Goal: Task Accomplishment & Management: Manage account settings

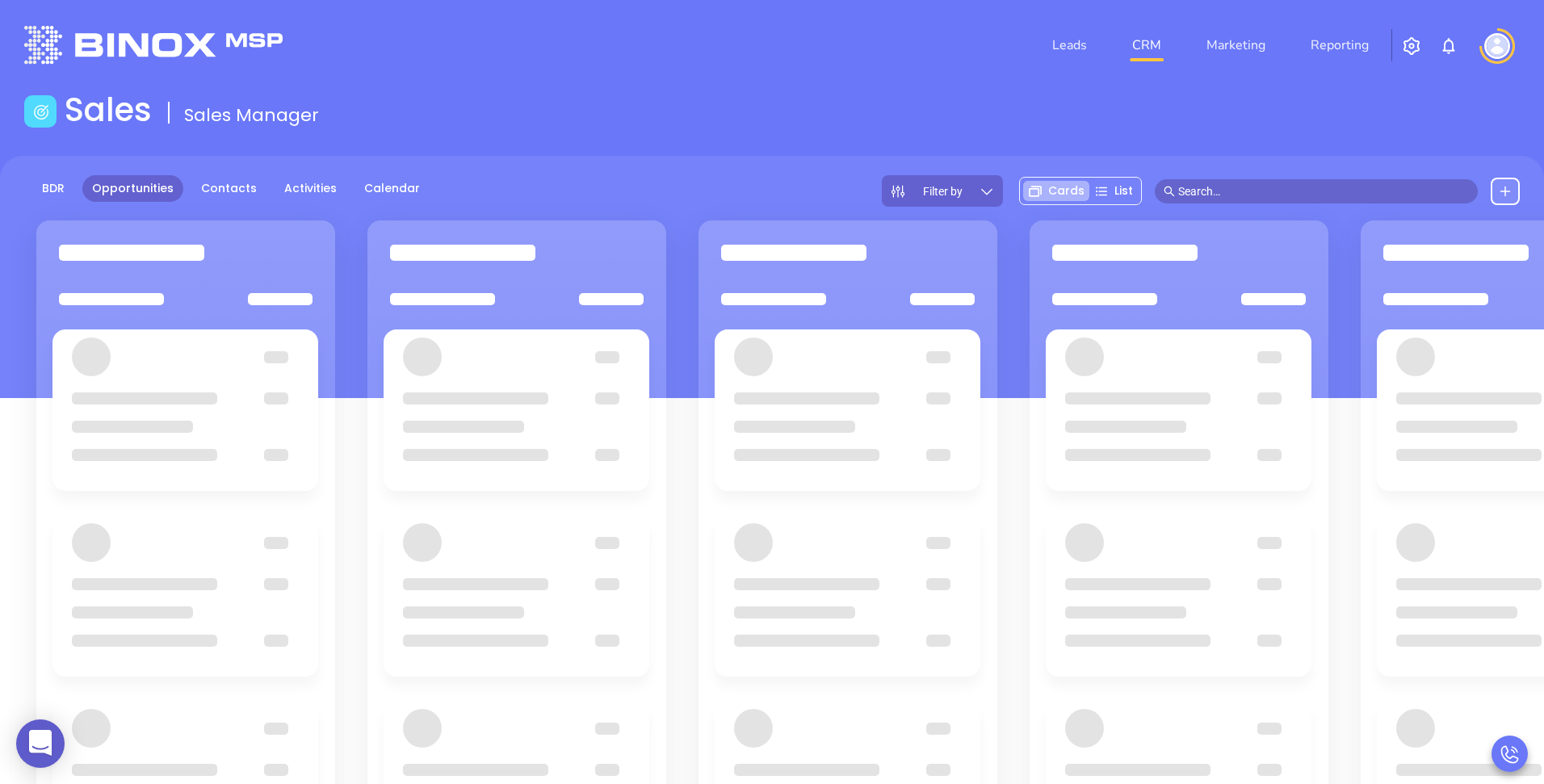
click at [1490, 50] on img at bounding box center [1497, 46] width 26 height 26
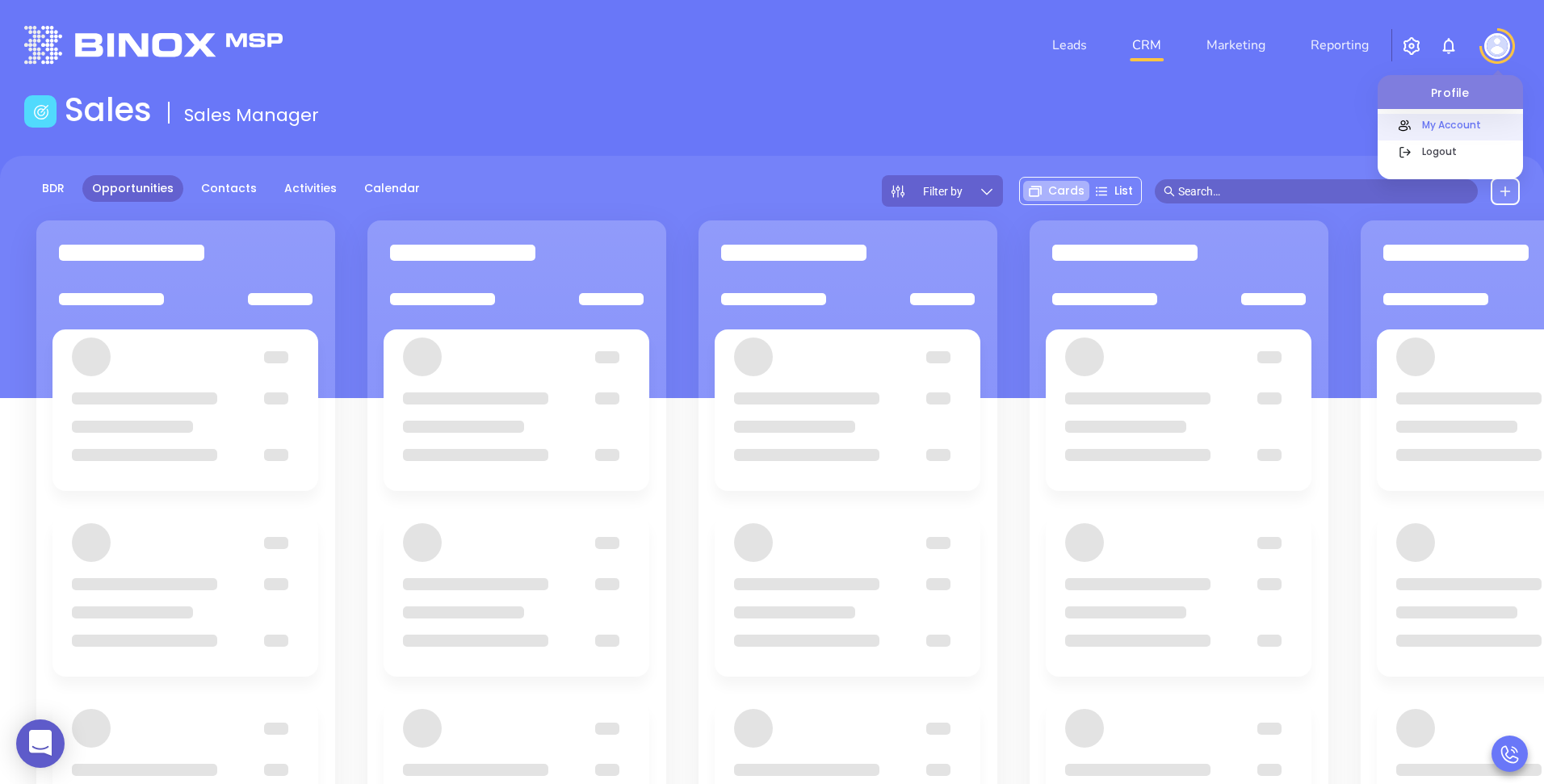
click at [1459, 115] on link "My Account" at bounding box center [1450, 127] width 145 height 27
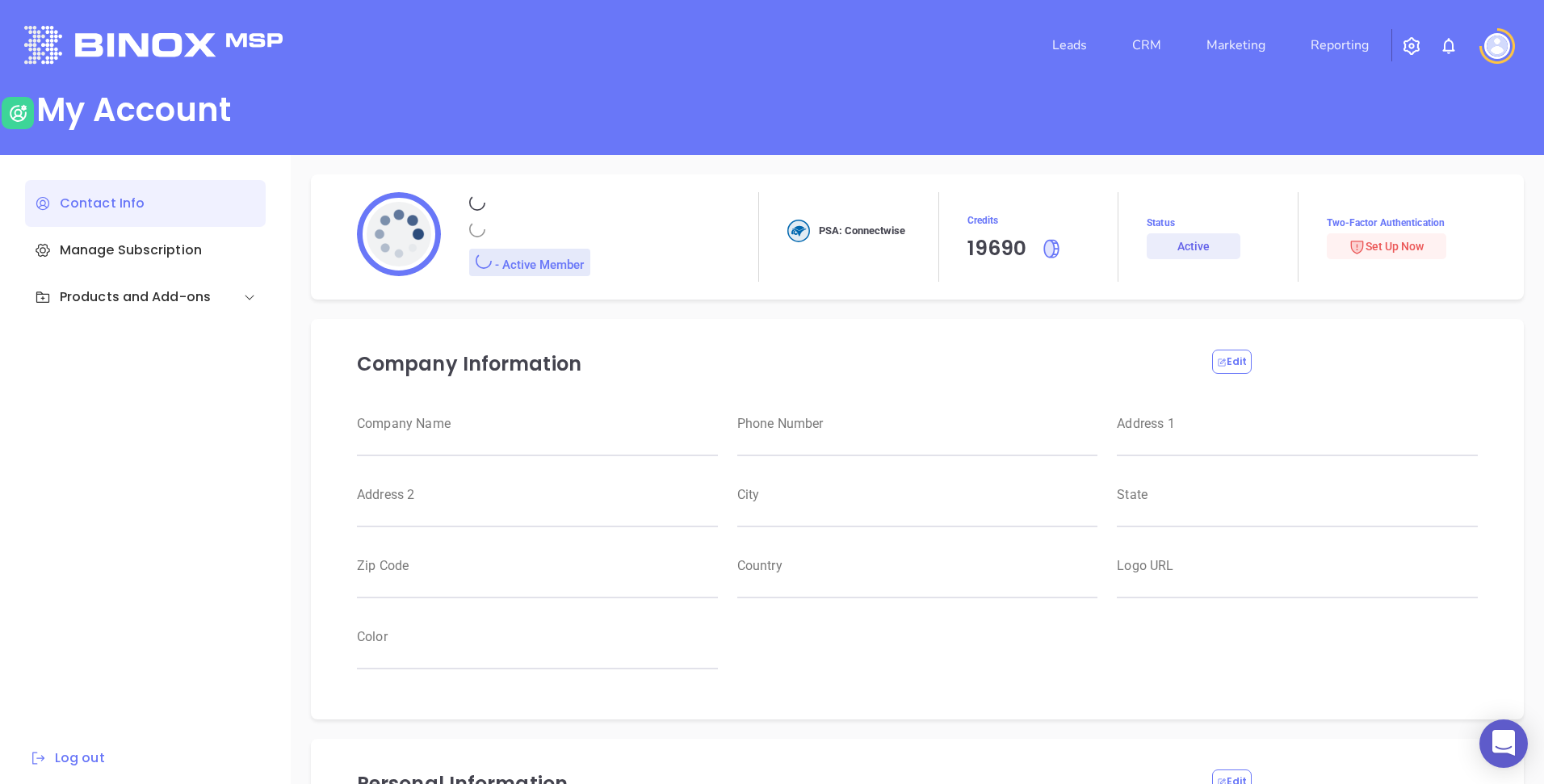
type input "[PERSON_NAME]"
type input "[PERSON_NAME][EMAIL_ADDRESS][DOMAIN_NAME]"
type input "Binox Company Test"
type input "Raulitos Company 2"
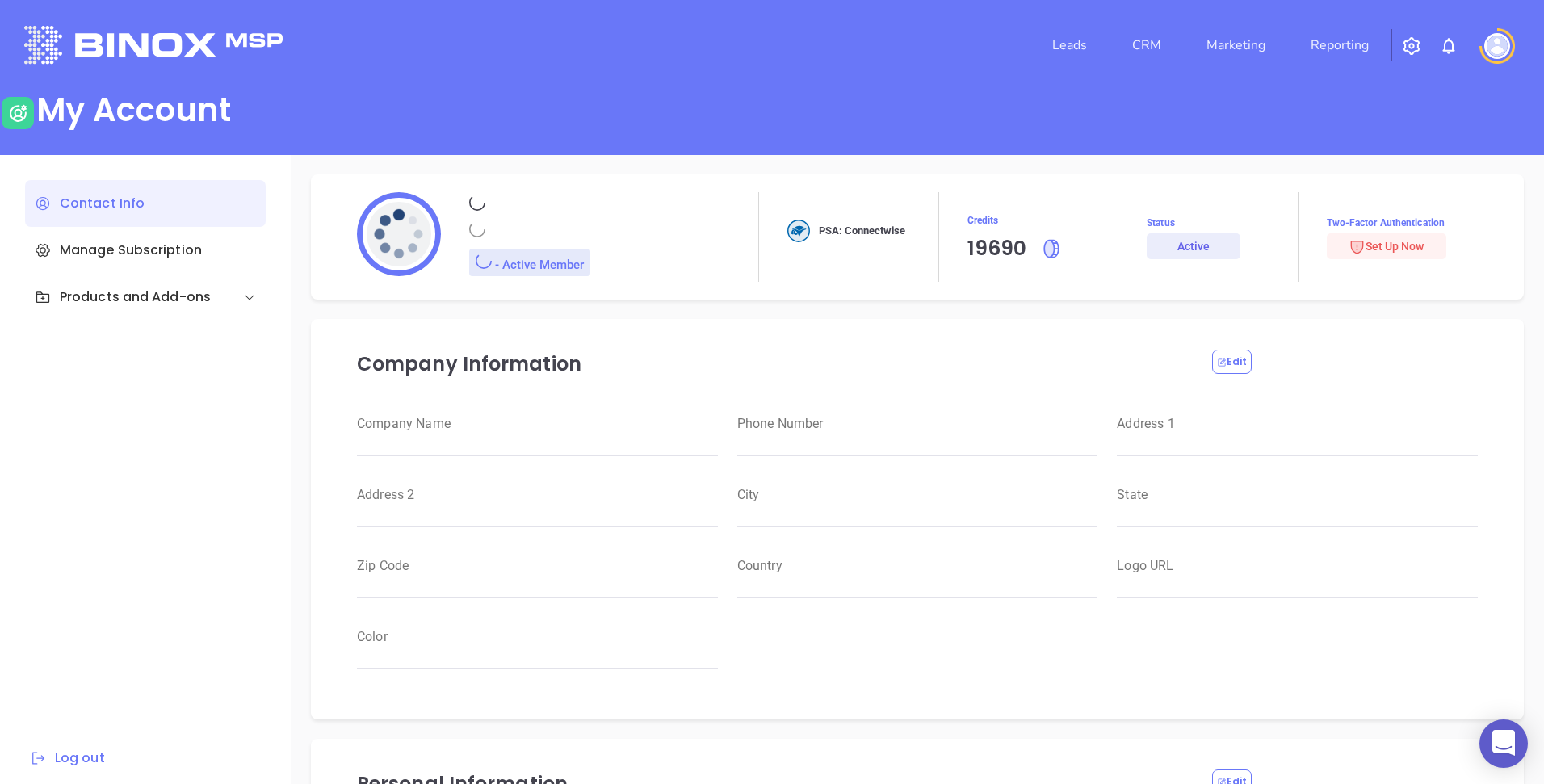
type input "(412) 123-4123"
type input "[STREET_ADDRESS]"
type input "Suite 100"
type input "Anytown"
type input "CA"
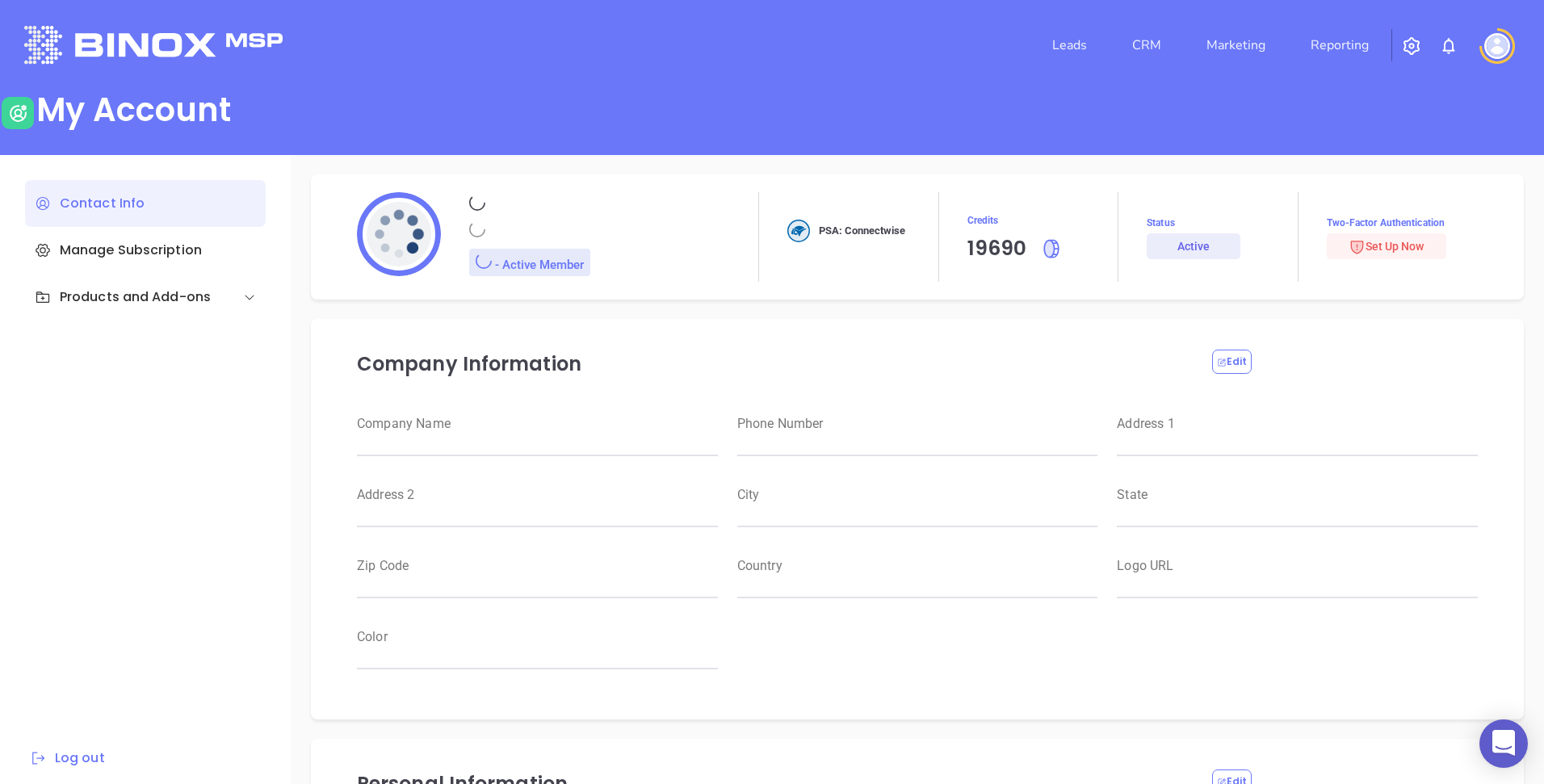
type input "12345"
type input "US"
type input "[URL][DOMAIN_NAME]"
type input "#000000"
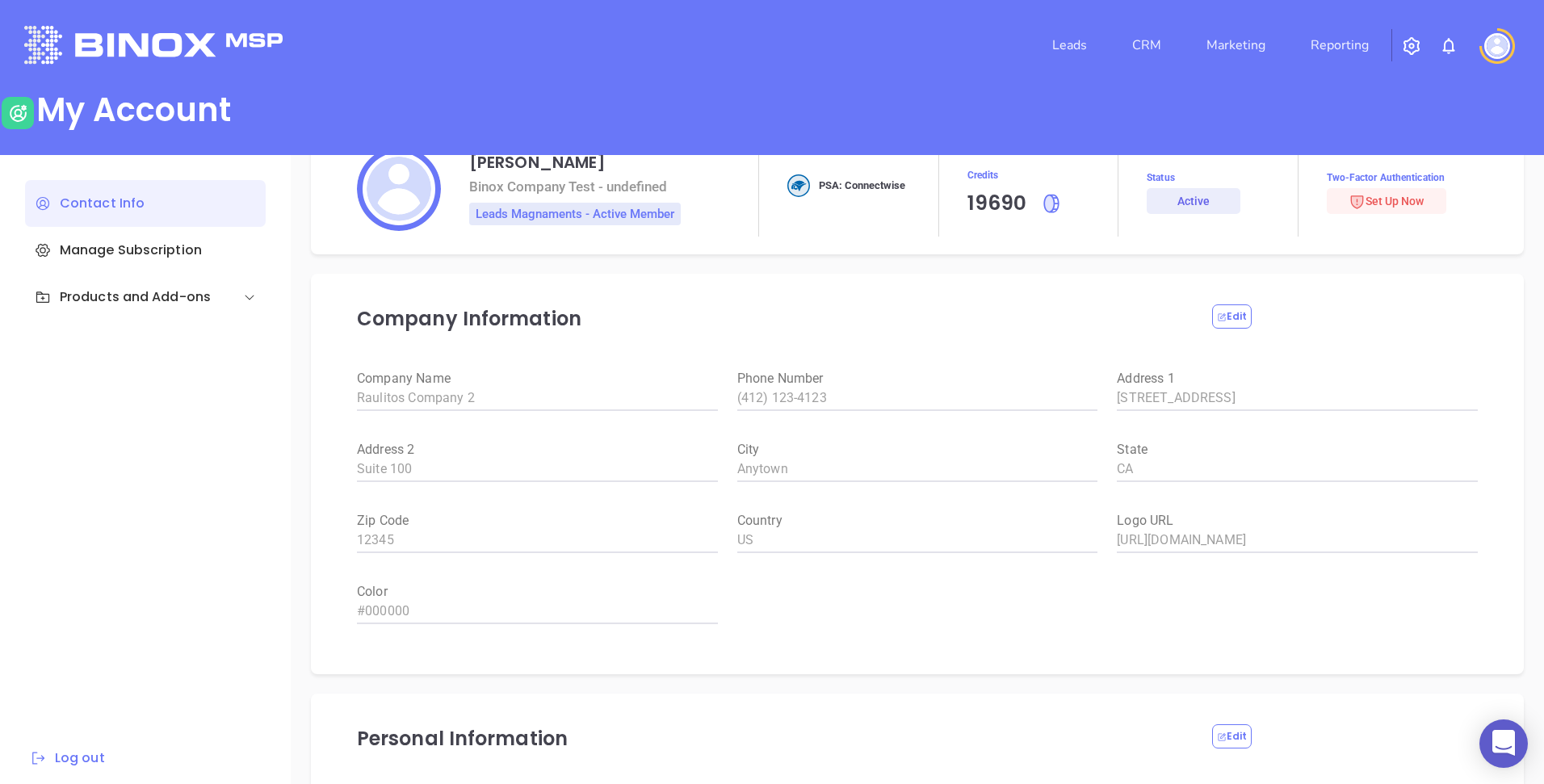
scroll to position [50, 0]
